Goal: Transaction & Acquisition: Book appointment/travel/reservation

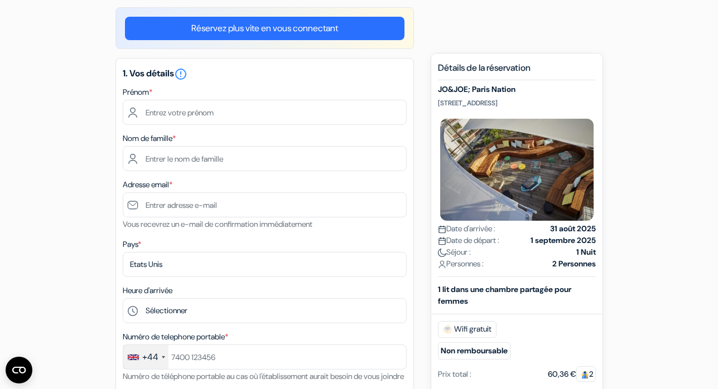
scroll to position [104, 0]
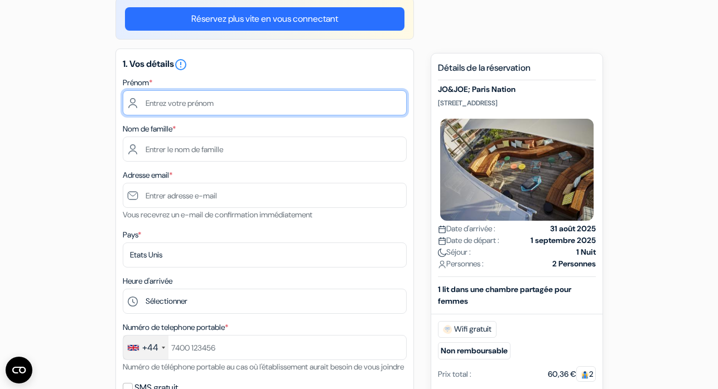
click at [260, 101] on input "text" at bounding box center [265, 102] width 284 height 25
type input "Emma"
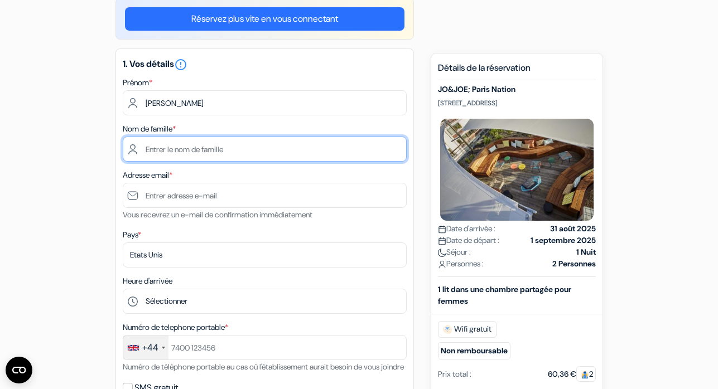
type input "Steadman"
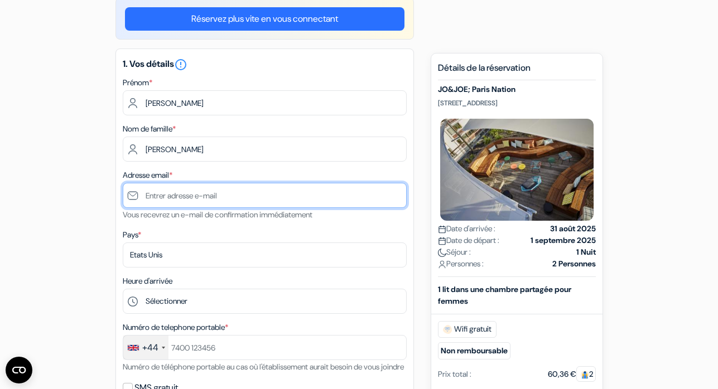
type input "[EMAIL_ADDRESS][DOMAIN_NAME]"
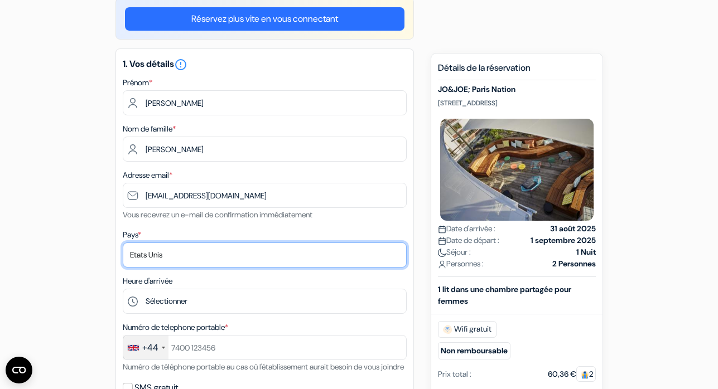
select select "25"
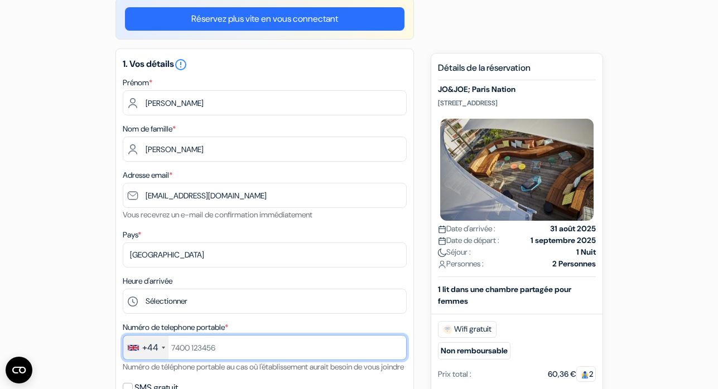
type input "0477833802"
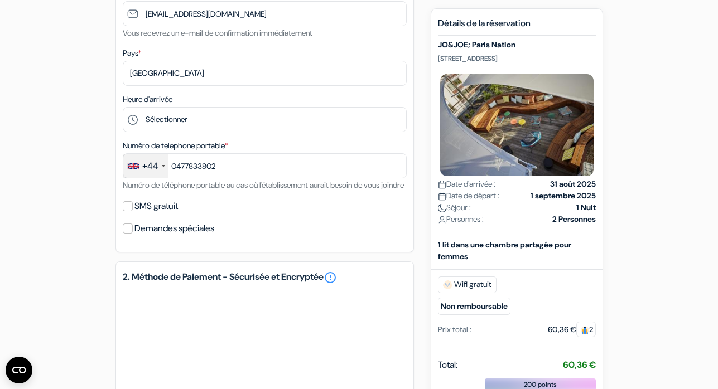
scroll to position [292, 0]
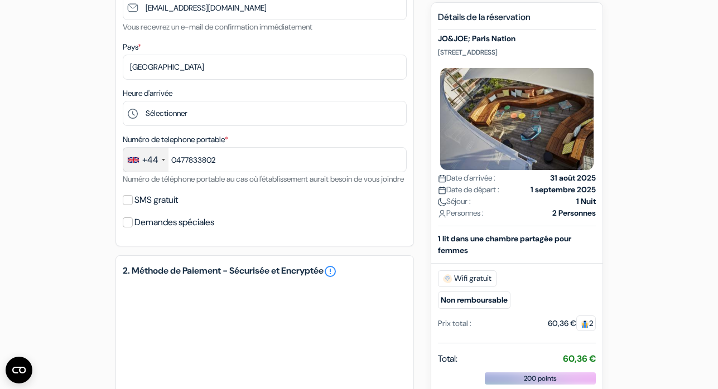
click at [150, 160] on div "+44" at bounding box center [150, 159] width 16 height 13
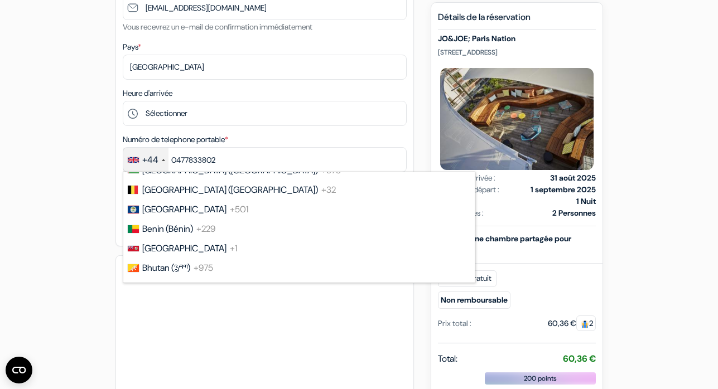
scroll to position [483, 0]
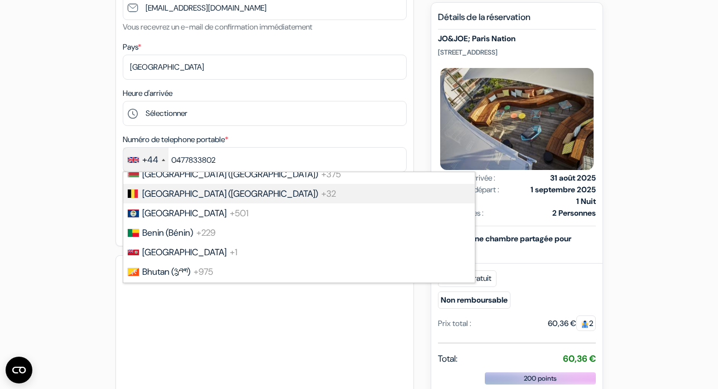
click at [159, 200] on span "Belgium (België)" at bounding box center [230, 194] width 176 height 12
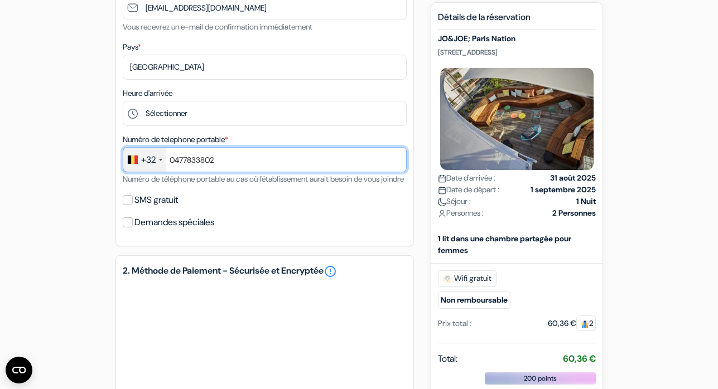
click at [174, 163] on input "0477833802" at bounding box center [265, 159] width 284 height 25
click at [226, 160] on input "0477833802" at bounding box center [265, 159] width 284 height 25
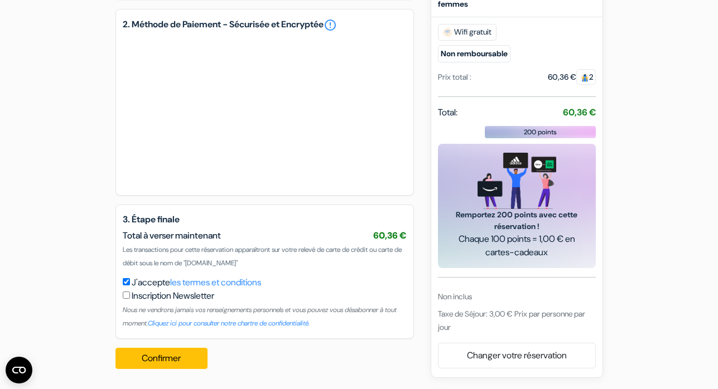
scroll to position [553, 0]
click at [161, 363] on button "Confirmer Loading..." at bounding box center [161, 358] width 93 height 21
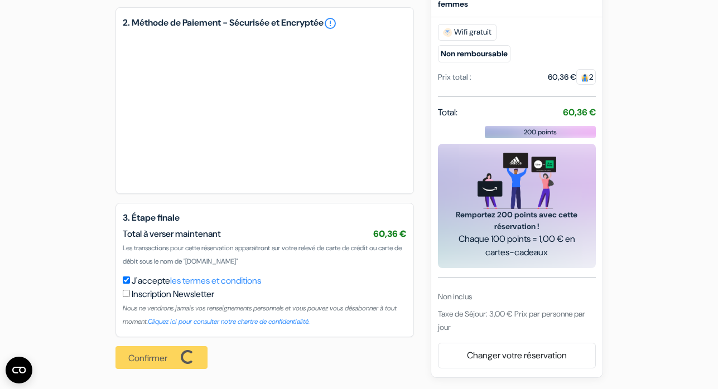
scroll to position [554, 0]
